Goal: Navigation & Orientation: Find specific page/section

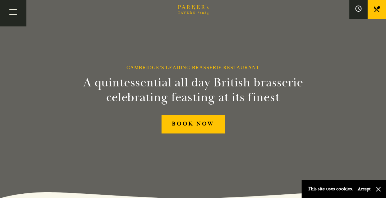
click at [365, 189] on button "Accept" at bounding box center [364, 189] width 13 height 6
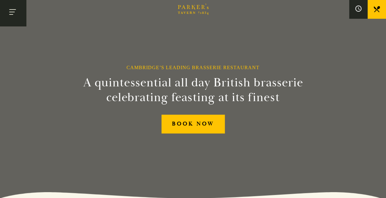
click at [11, 12] on button "Toggle navigation" at bounding box center [13, 13] width 26 height 26
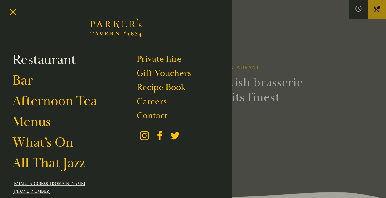
click at [46, 60] on link "Restaurant" at bounding box center [44, 59] width 64 height 17
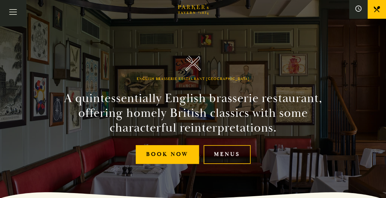
click at [228, 155] on link "Menus" at bounding box center [227, 154] width 47 height 19
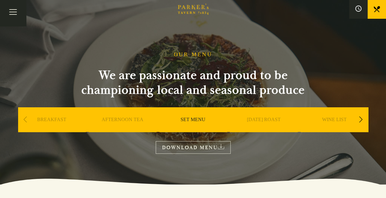
click at [361, 120] on div "Next slide" at bounding box center [361, 120] width 8 height 14
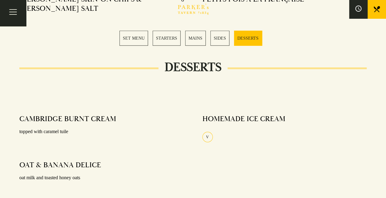
scroll to position [798, 0]
